Goal: Information Seeking & Learning: Learn about a topic

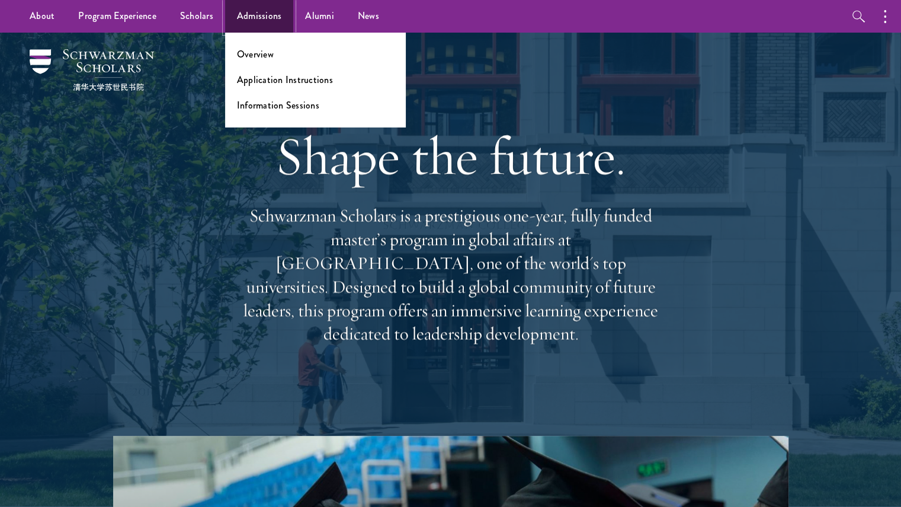
click at [256, 15] on link "Admissions" at bounding box center [259, 16] width 69 height 33
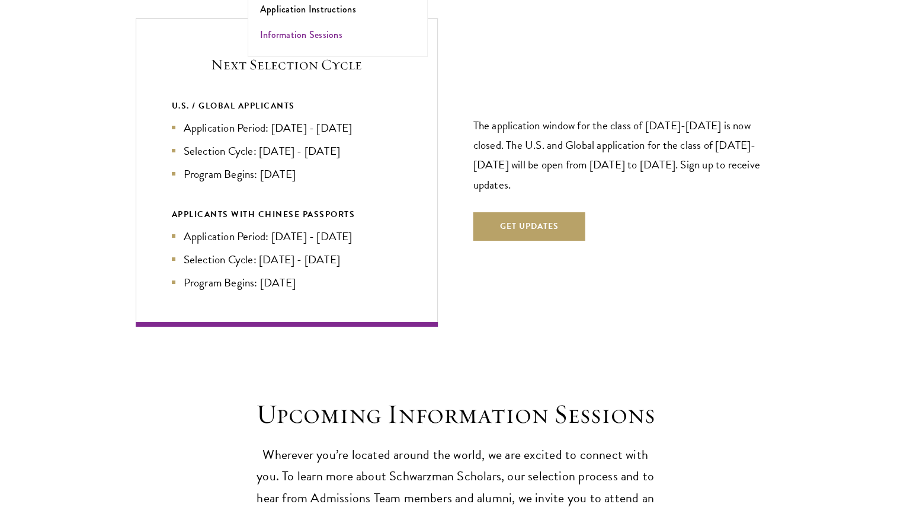
scroll to position [2554, 0]
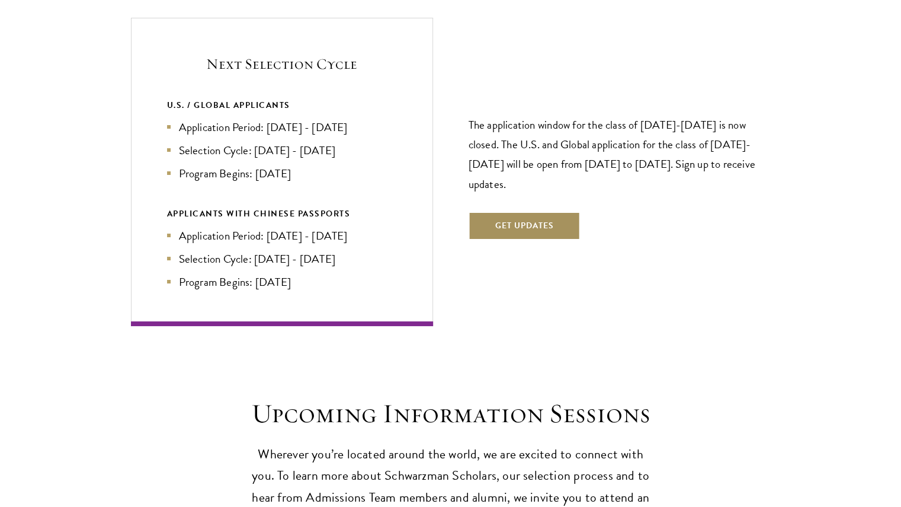
click at [493, 212] on button "Get Updates" at bounding box center [525, 226] width 112 height 28
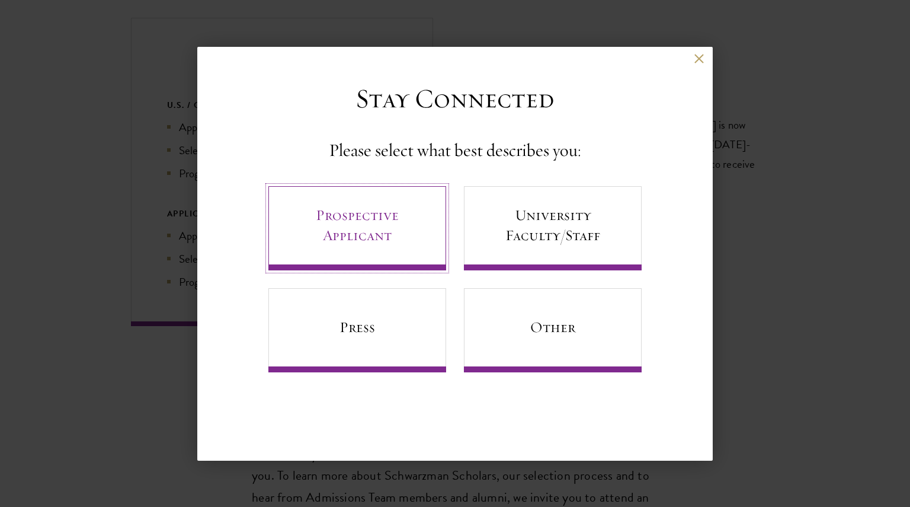
click at [402, 255] on link "Prospective Applicant" at bounding box center [357, 228] width 178 height 84
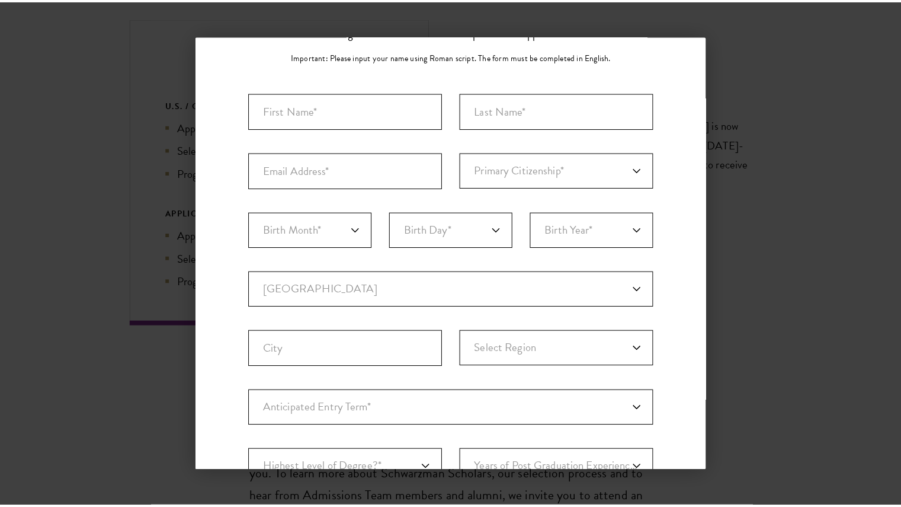
scroll to position [296, 0]
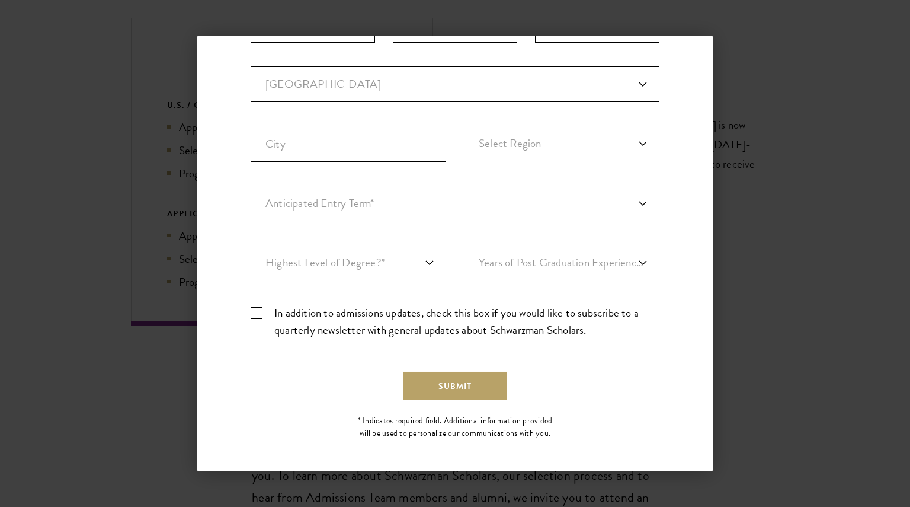
click at [821, 31] on aside "Back Stay Connected Please select what best describes you: Prospective Applican…" at bounding box center [455, 253] width 910 height 507
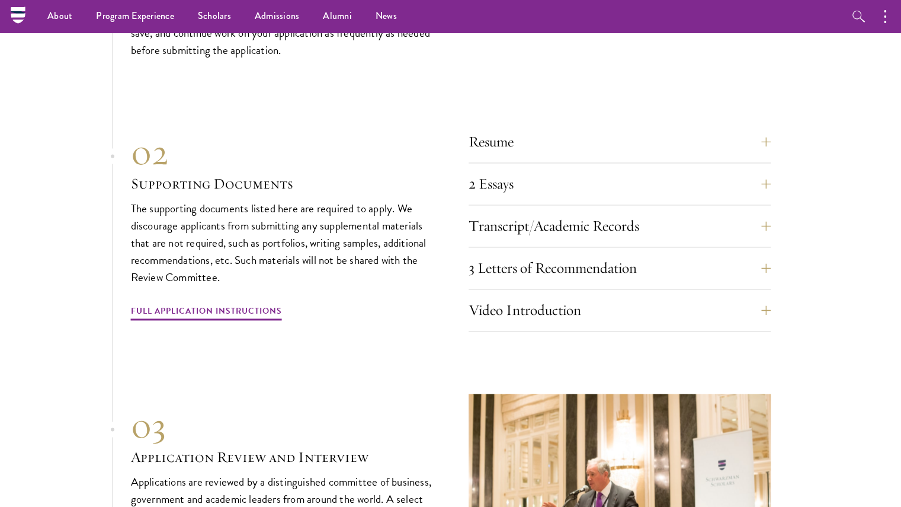
scroll to position [3674, 0]
